Goal: Task Accomplishment & Management: Complete application form

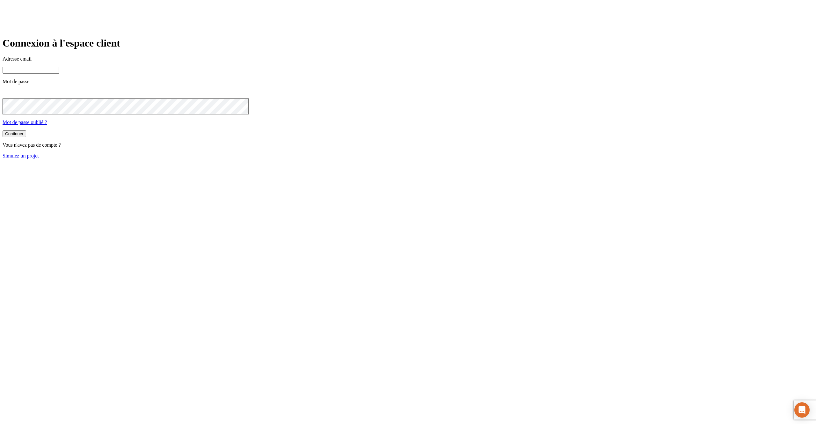
click at [39, 158] on link "Simulez un projet" at bounding box center [21, 155] width 36 height 5
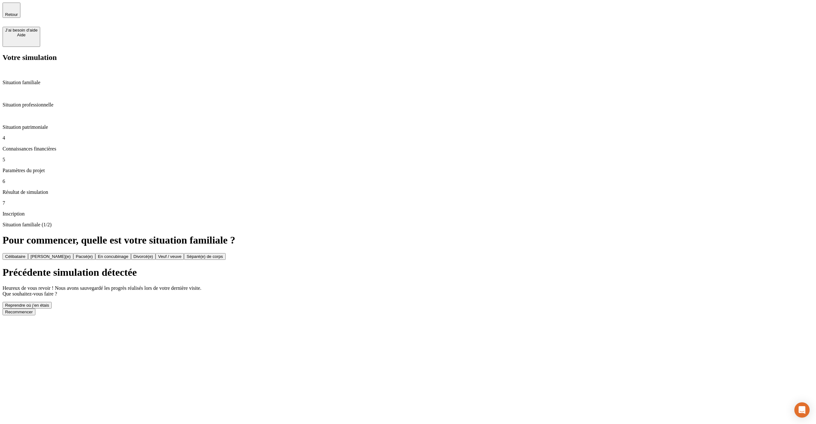
click at [35, 309] on button "Recommencer" at bounding box center [19, 312] width 33 height 7
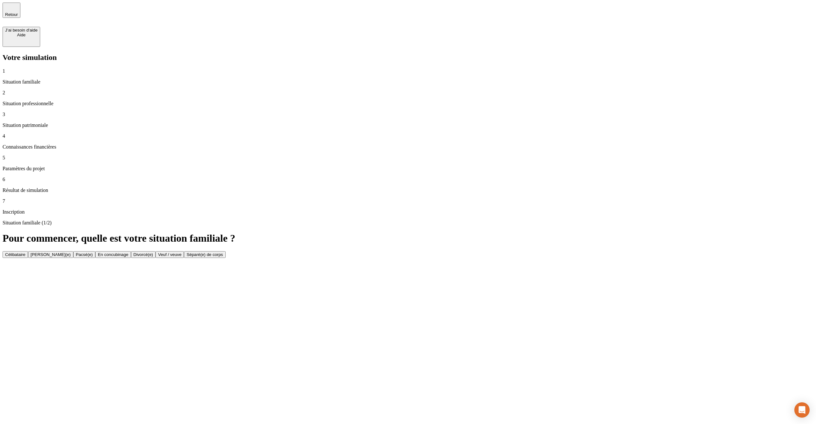
click at [28, 251] on button "Célibataire" at bounding box center [16, 254] width 26 height 7
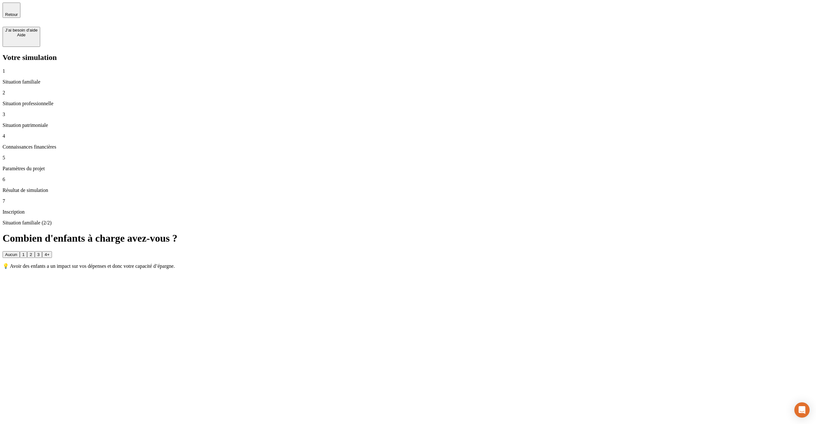
click at [34, 251] on button "2" at bounding box center [30, 254] width 7 height 7
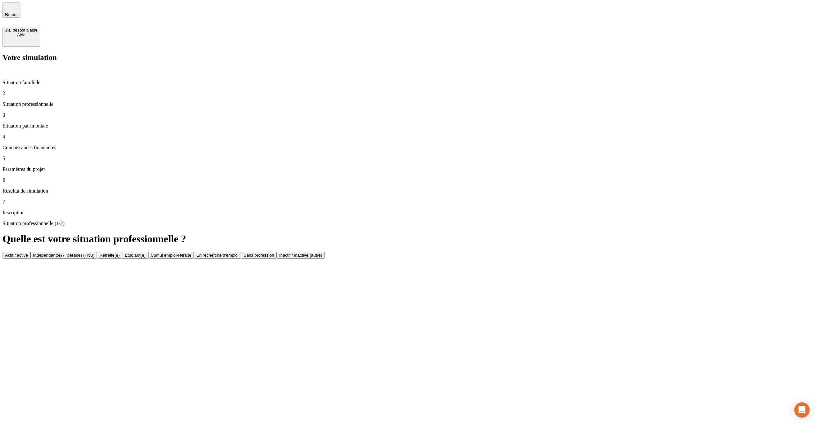
click at [31, 252] on button "Actif / active" at bounding box center [17, 255] width 28 height 7
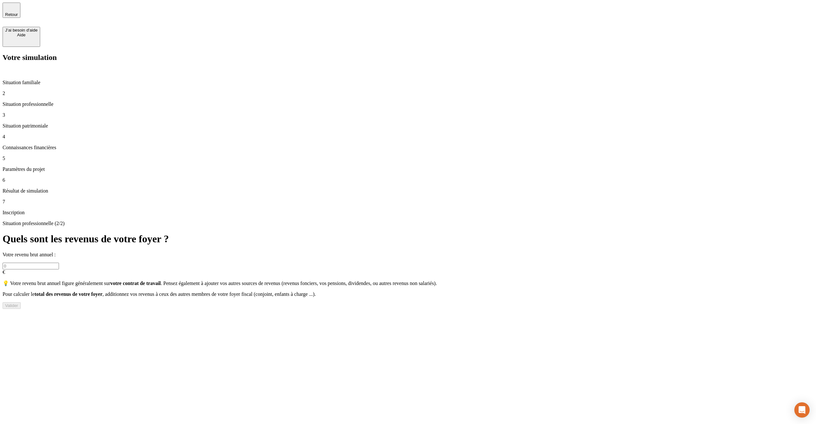
click at [59, 263] on input "text" at bounding box center [31, 266] width 56 height 7
type input "40 000"
click at [18, 303] on div "Valider" at bounding box center [11, 305] width 13 height 5
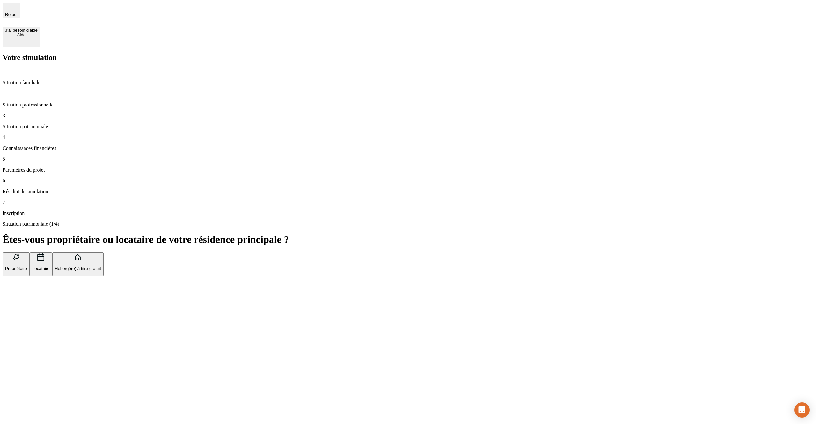
click at [52, 253] on button "Locataire" at bounding box center [41, 265] width 23 height 24
click at [59, 292] on input "text" at bounding box center [31, 295] width 56 height 7
type input "800"
click at [18, 305] on div "Valider" at bounding box center [11, 307] width 13 height 5
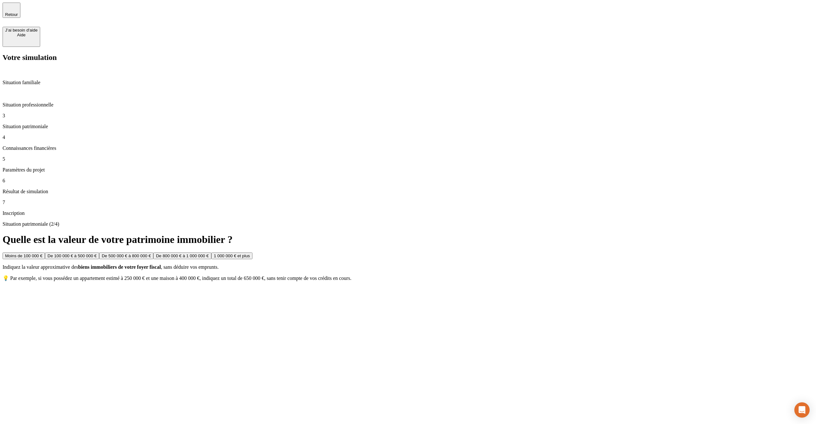
click at [153, 253] on button "De 500 000 € à 800 000 €" at bounding box center [126, 256] width 54 height 7
click at [95, 253] on button "De 50 000 € à 100 000 €" at bounding box center [69, 256] width 52 height 7
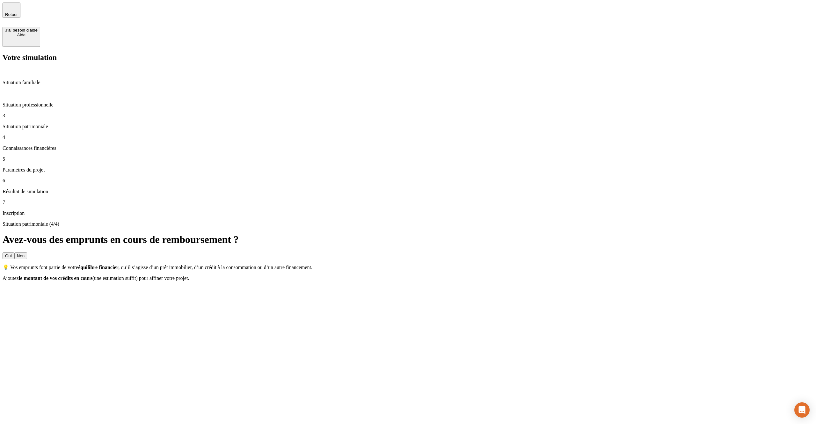
click at [27, 253] on button "Non" at bounding box center [20, 256] width 13 height 7
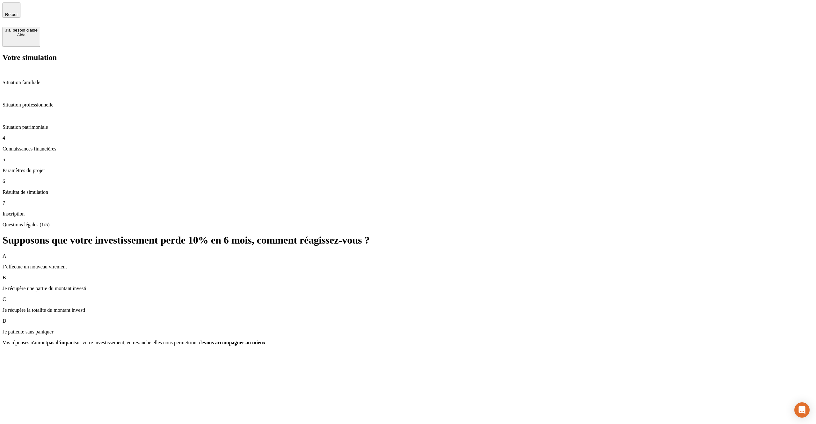
click at [476, 297] on div "C Je récupère la totalité du montant investi" at bounding box center [408, 305] width 811 height 17
click at [18, 352] on div "Valider" at bounding box center [11, 354] width 13 height 5
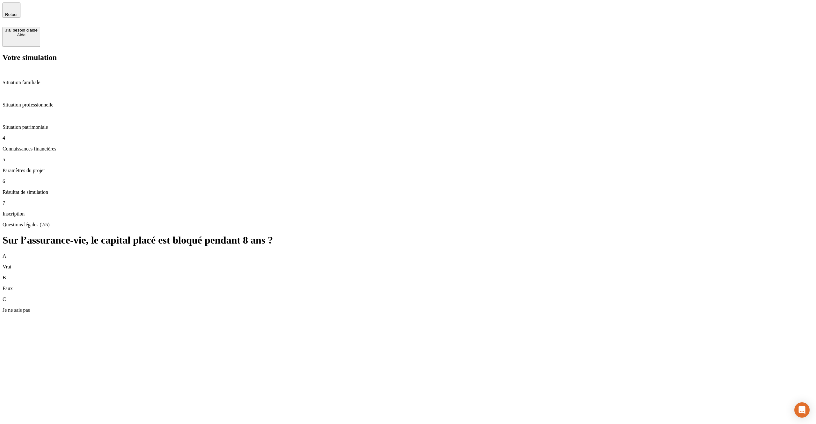
click at [676, 275] on div "B Faux" at bounding box center [408, 283] width 811 height 17
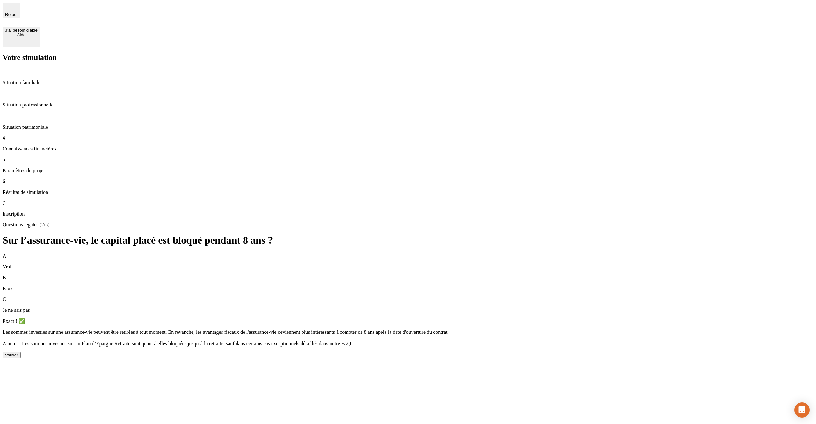
click at [18, 353] on div "Valider" at bounding box center [11, 355] width 13 height 5
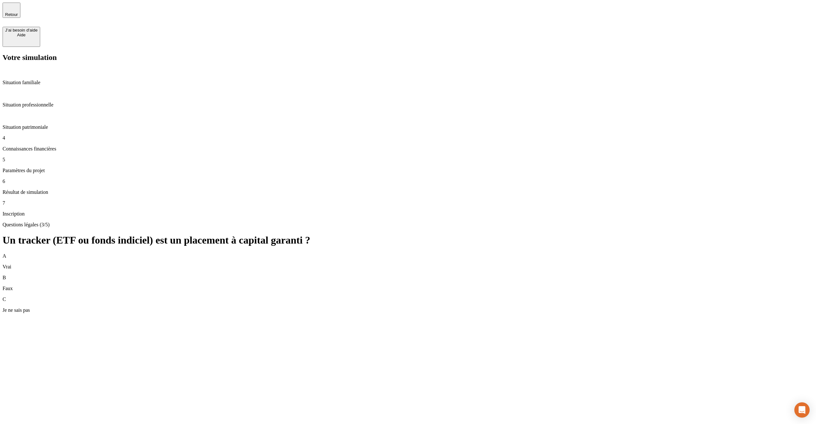
click at [649, 275] on div "B Faux" at bounding box center [408, 283] width 811 height 17
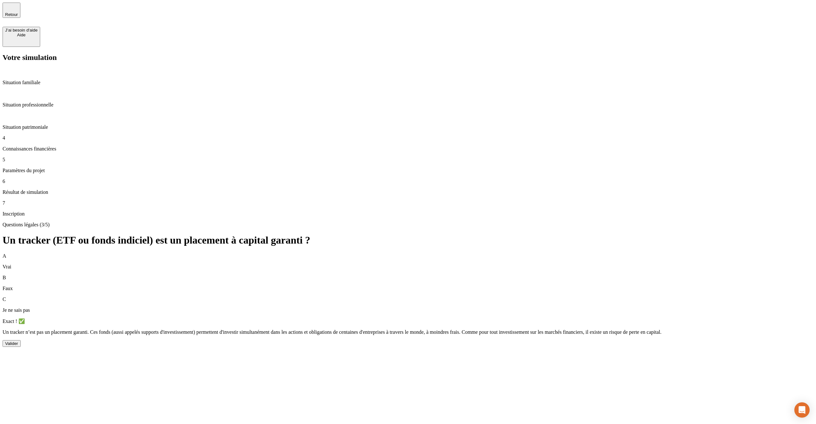
click at [18, 341] on div "Valider" at bounding box center [11, 343] width 13 height 5
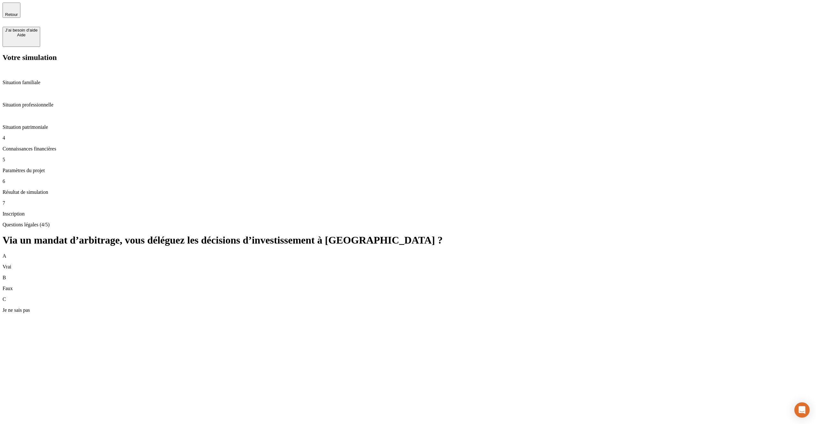
click at [637, 275] on div "B Faux" at bounding box center [408, 283] width 811 height 17
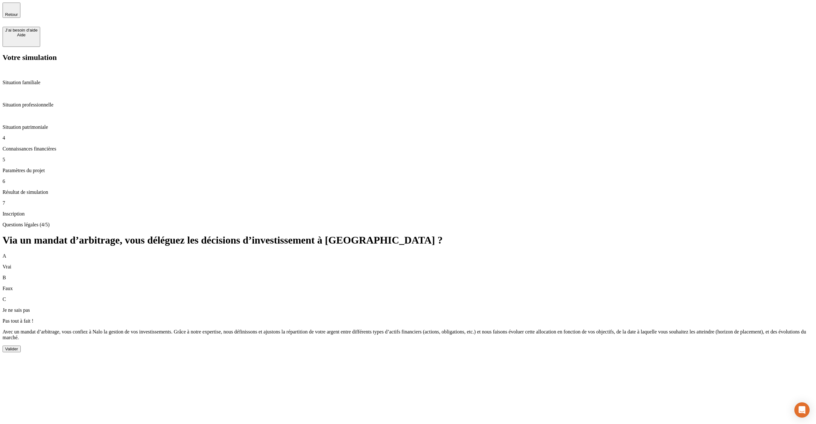
click at [21, 346] on button "Valider" at bounding box center [12, 349] width 18 height 7
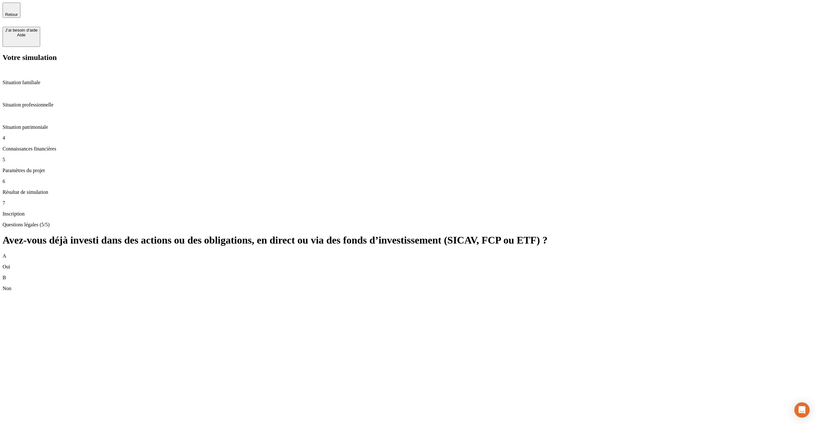
click at [595, 275] on div "B Non" at bounding box center [408, 283] width 811 height 17
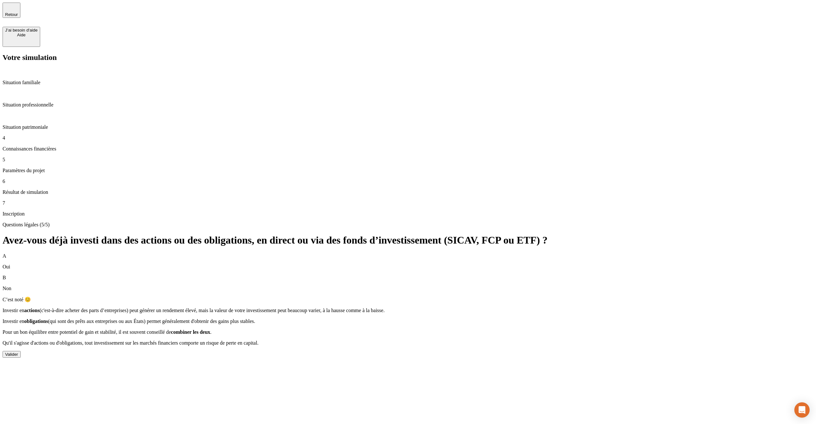
click at [18, 352] on div "Valider" at bounding box center [11, 354] width 13 height 5
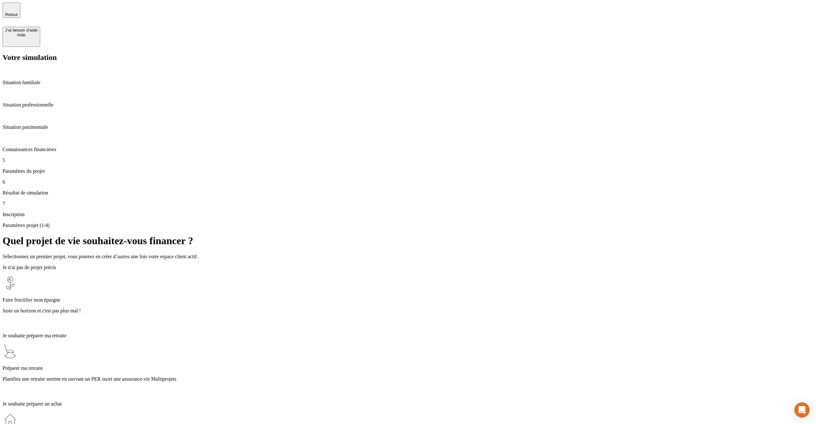
click at [538, 276] on div "Faire fructifier mon épargne Juste un horizon et c'est pas plus mal !" at bounding box center [408, 302] width 811 height 52
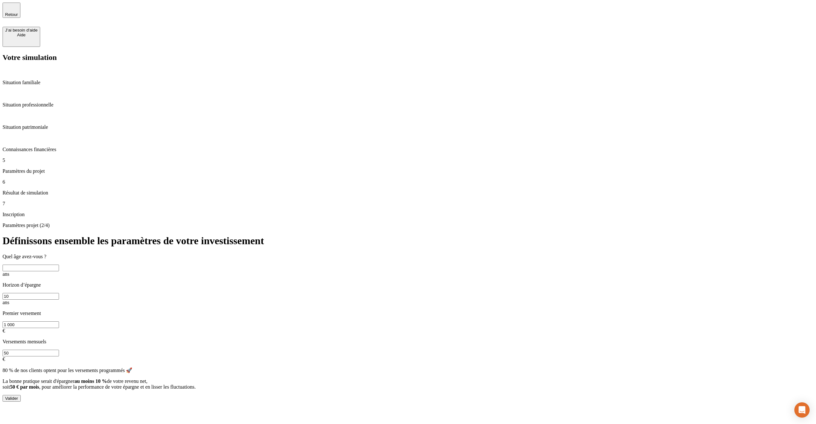
click at [59, 265] on input "text" at bounding box center [31, 268] width 56 height 7
type input "43"
click at [18, 396] on div "Valider" at bounding box center [11, 398] width 13 height 5
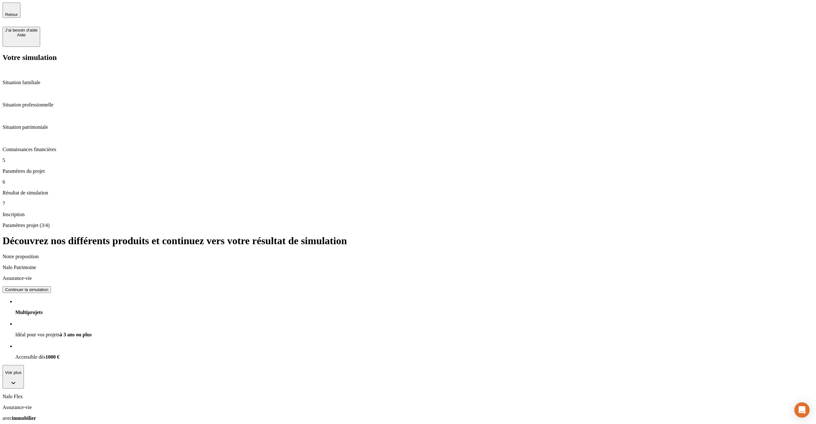
click at [48, 287] on div "Continuer la simulation" at bounding box center [26, 289] width 43 height 5
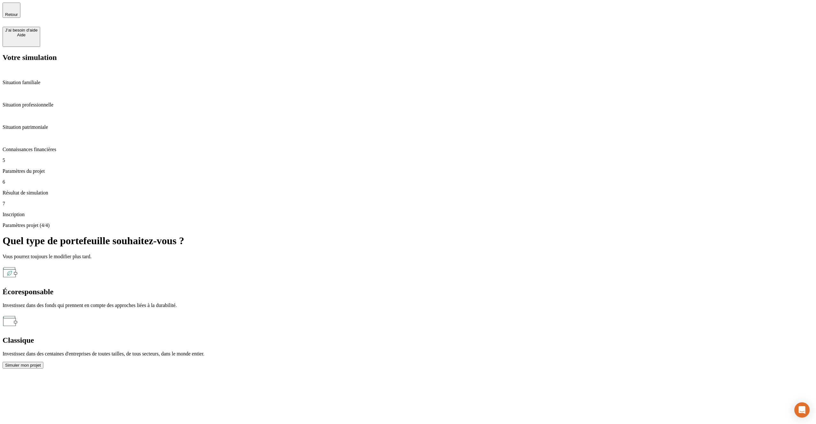
click at [41, 363] on div "Simuler mon projet" at bounding box center [23, 365] width 36 height 5
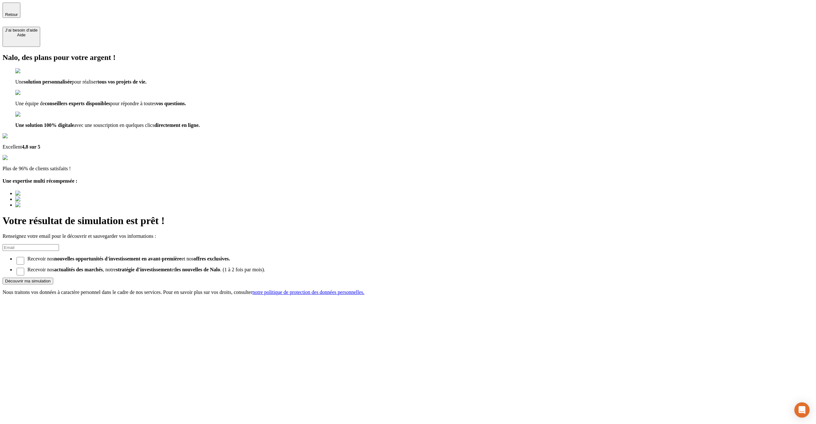
click at [417, 222] on div "Nalo, des plans pour votre argent ! Une solution personnalisée pour réaliser to…" at bounding box center [408, 174] width 811 height 242
click at [59, 244] on input at bounding box center [31, 247] width 56 height 7
type input "[EMAIL_ADDRESS][DOMAIN_NAME]"
click at [53, 278] on button "Découvrir ma simulation" at bounding box center [28, 281] width 51 height 7
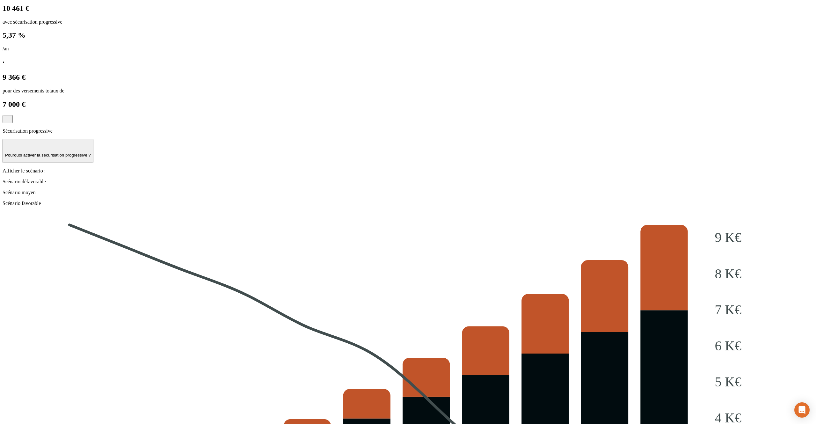
scroll to position [535, 0]
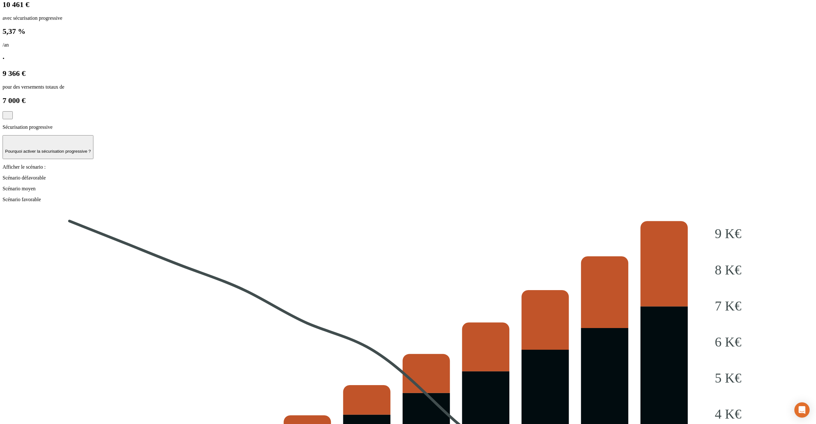
drag, startPoint x: 295, startPoint y: 380, endPoint x: 322, endPoint y: 379, distance: 26.5
drag, startPoint x: 249, startPoint y: 369, endPoint x: 331, endPoint y: 369, distance: 81.6
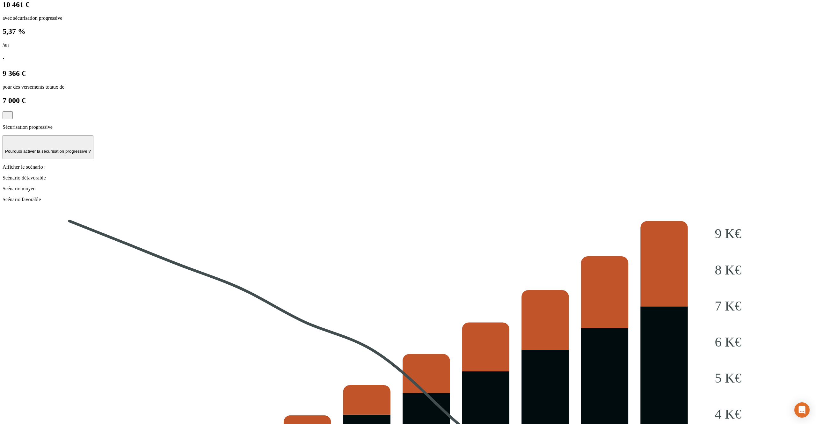
copy span "est le résultat de l’addition des lignes ci-dessous"
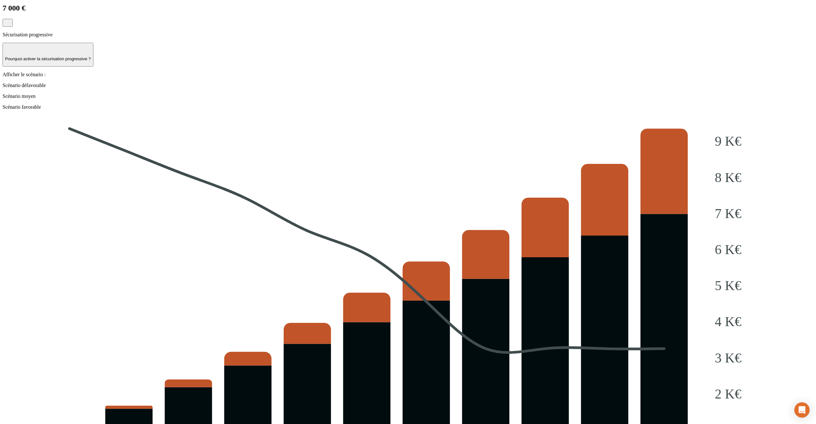
scroll to position [645, 0]
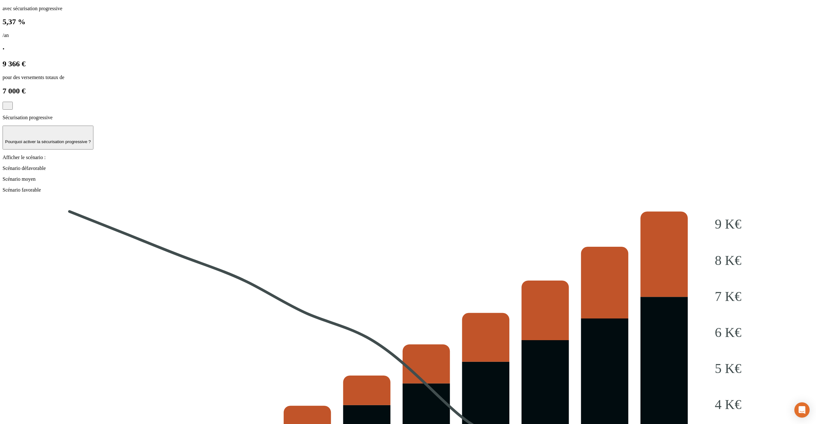
scroll to position [544, 0]
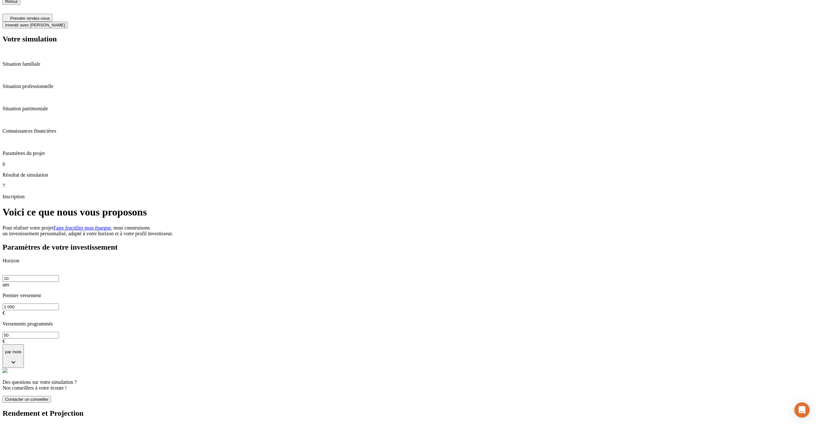
scroll to position [0, 0]
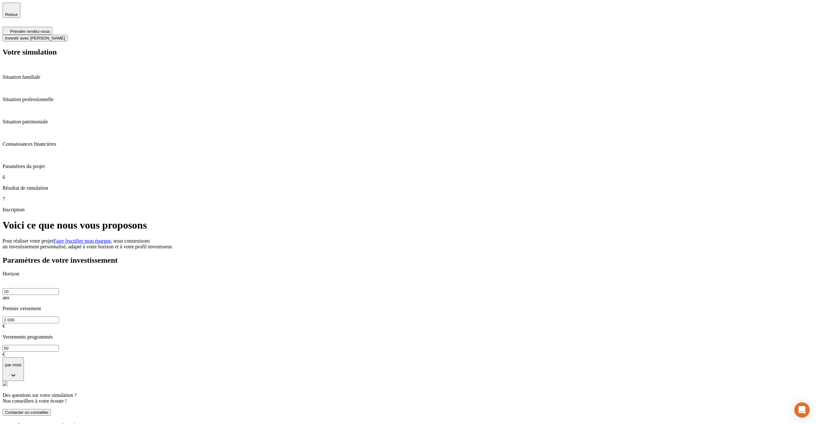
drag, startPoint x: 250, startPoint y: 107, endPoint x: 237, endPoint y: 113, distance: 14.2
click at [59, 288] on input "10" at bounding box center [31, 291] width 56 height 7
type input "1"
type input "30"
click at [59, 317] on input "1 000" at bounding box center [31, 320] width 56 height 7
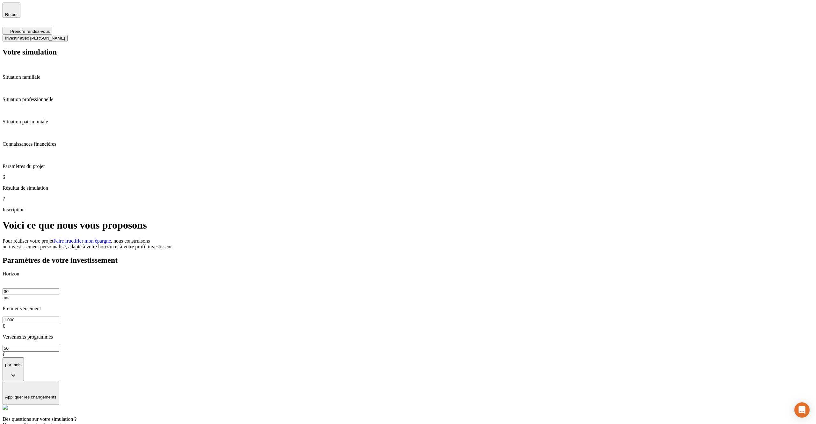
click at [59, 317] on input "1 000" at bounding box center [31, 320] width 56 height 7
type input "2 000"
click at [417, 256] on div "Paramètres de votre investissement Horizon 30 ans Premier versement 2 000 € Ver…" at bounding box center [408, 348] width 811 height 184
click at [56, 395] on p "Appliquer les changements" at bounding box center [30, 397] width 51 height 5
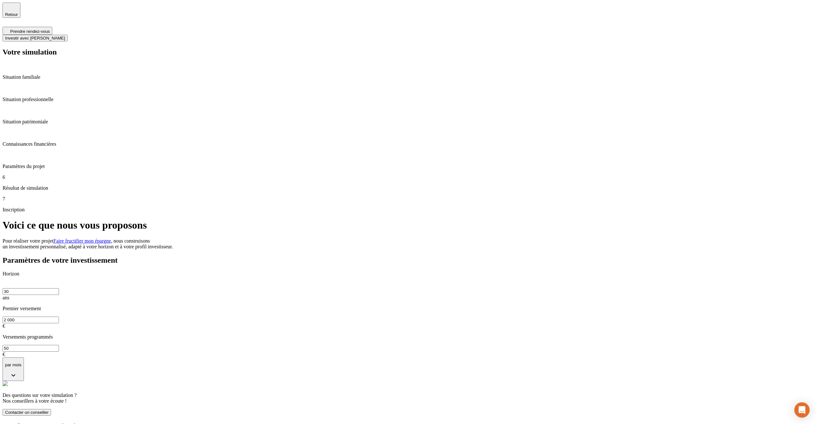
click at [59, 288] on input "30" at bounding box center [31, 291] width 56 height 7
type input "40"
click at [59, 317] on input "2 000" at bounding box center [31, 320] width 56 height 7
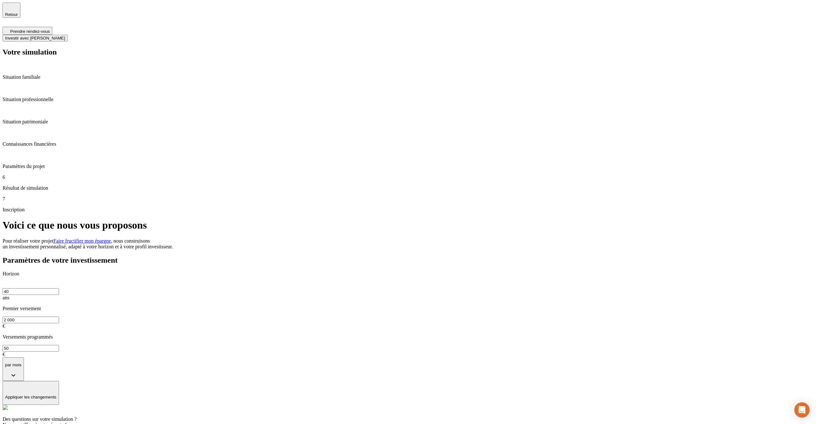
click at [59, 317] on input "2 000" at bounding box center [31, 320] width 56 height 7
type input "100 000"
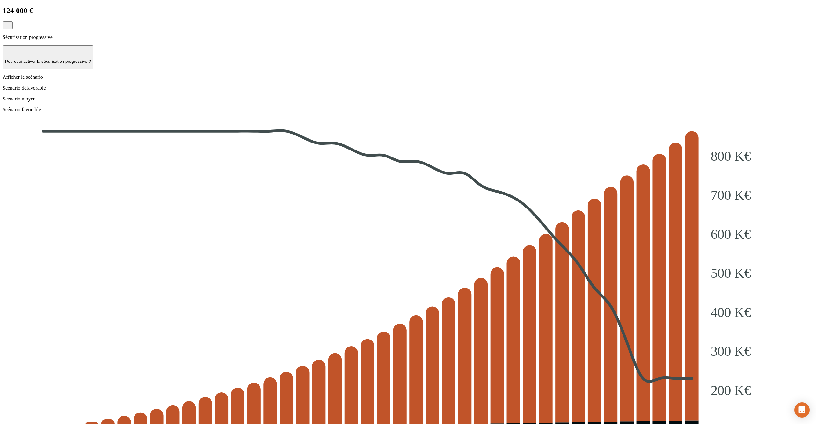
scroll to position [624, 0]
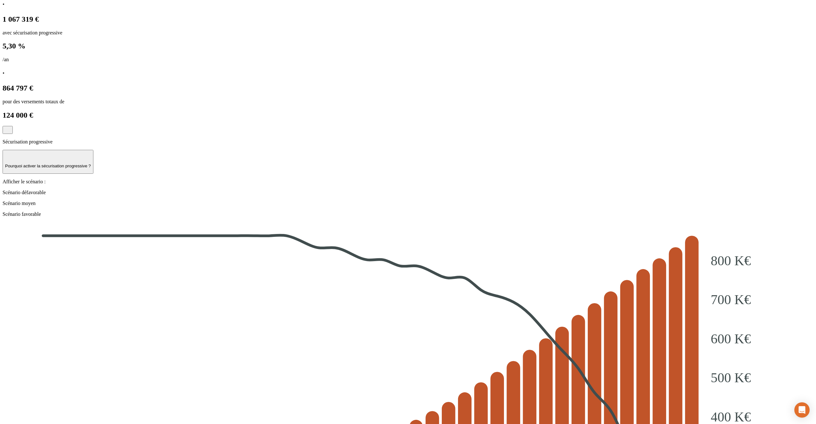
scroll to position [520, 0]
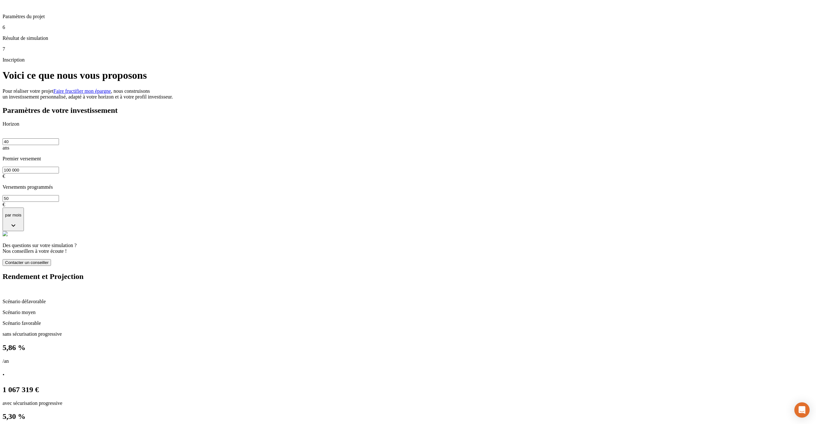
scroll to position [0, 0]
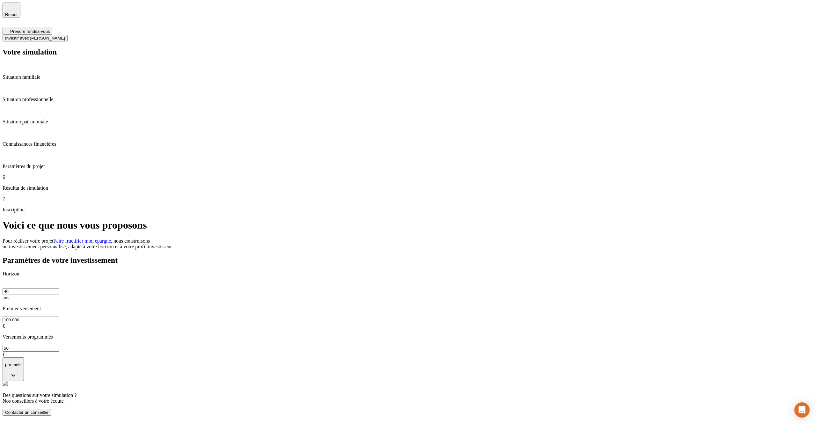
click at [462, 256] on div "Paramètres de votre investissement Horizon 40 ans Premier versement 100 000 € V…" at bounding box center [408, 336] width 811 height 160
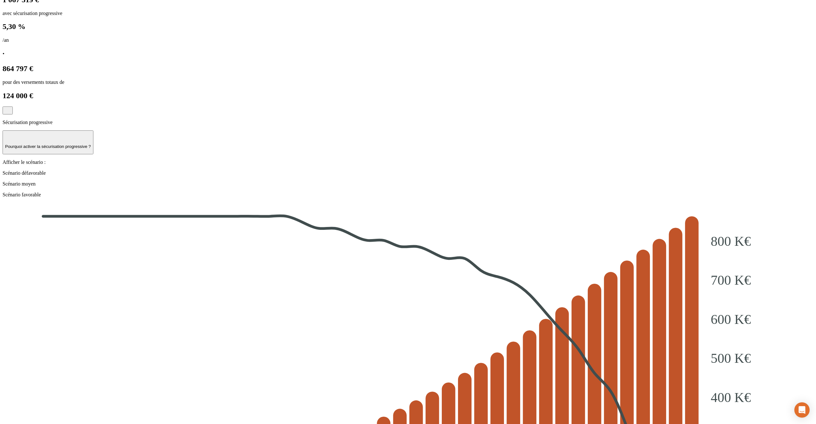
scroll to position [539, 0]
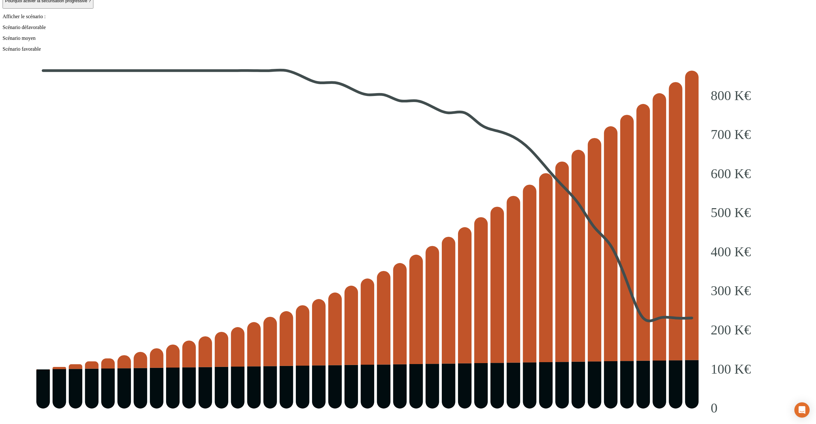
scroll to position [704, 0]
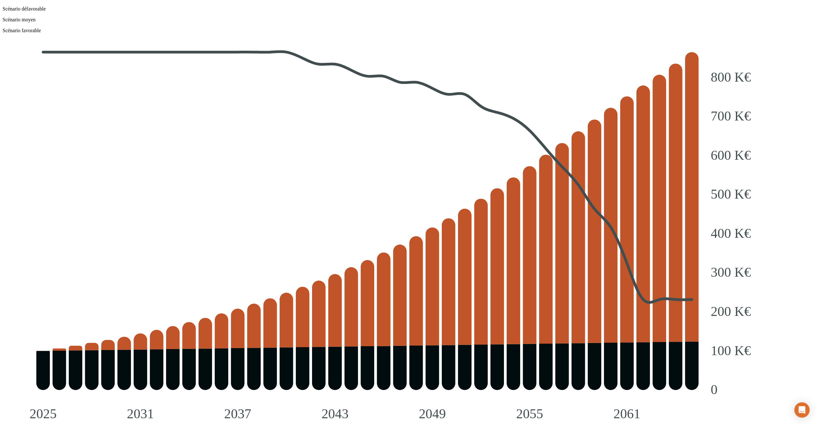
drag, startPoint x: 751, startPoint y: 353, endPoint x: 746, endPoint y: 350, distance: 5.3
